Goal: Find specific page/section: Find specific page/section

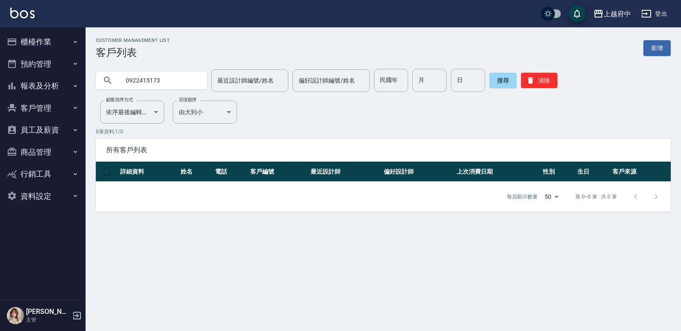
click at [147, 77] on input "0922415173" at bounding box center [160, 80] width 80 height 23
type input "0952260460"
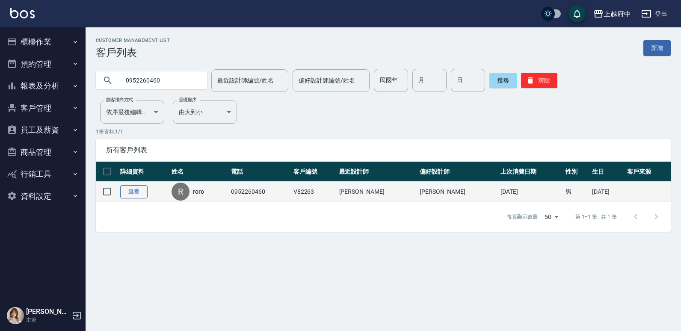
click at [138, 189] on link "查看" at bounding box center [133, 191] width 27 height 13
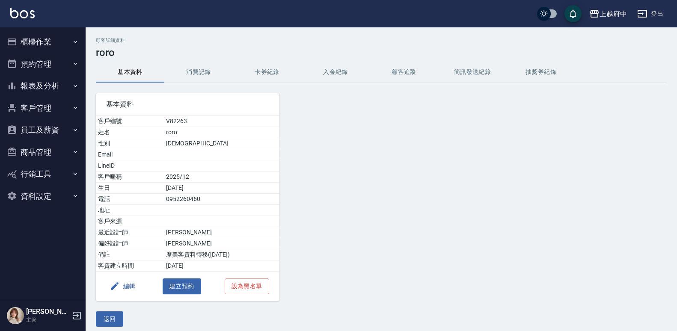
click at [38, 107] on button "客戶管理" at bounding box center [42, 108] width 79 height 22
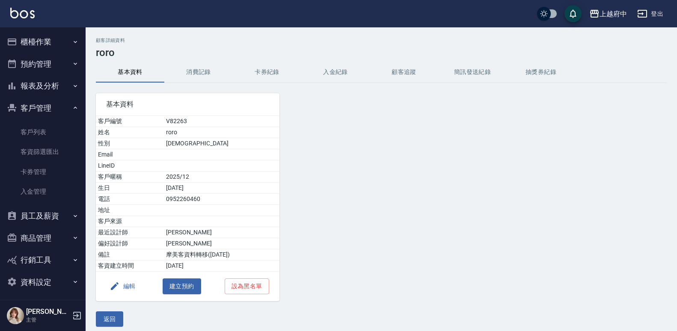
drag, startPoint x: 33, startPoint y: 127, endPoint x: 78, endPoint y: 107, distance: 49.4
click at [33, 127] on link "客戶列表" at bounding box center [42, 132] width 79 height 20
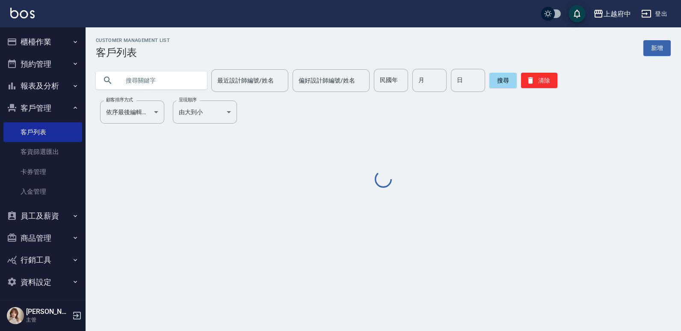
drag, startPoint x: 136, startPoint y: 77, endPoint x: 138, endPoint y: 68, distance: 9.8
click at [136, 73] on input "text" at bounding box center [160, 80] width 80 height 23
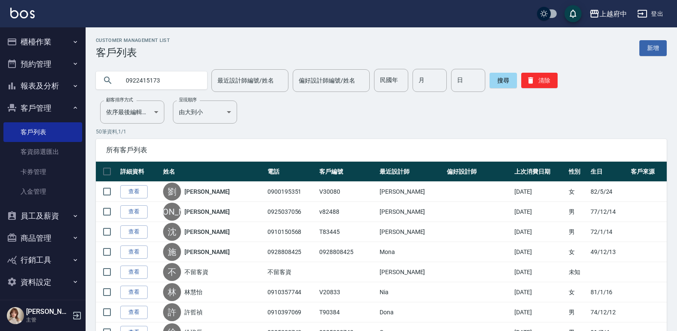
type input "0922415173"
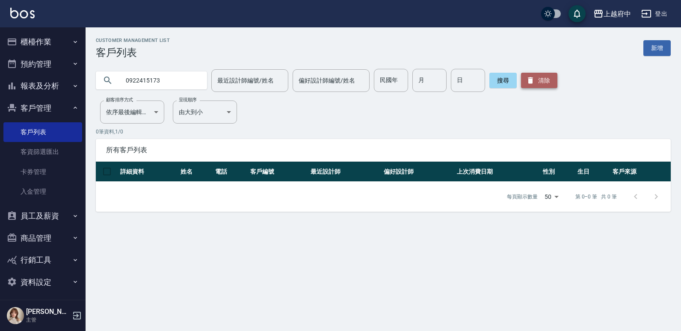
click at [542, 86] on button "清除" at bounding box center [539, 80] width 36 height 15
